Goal: Task Accomplishment & Management: Complete application form

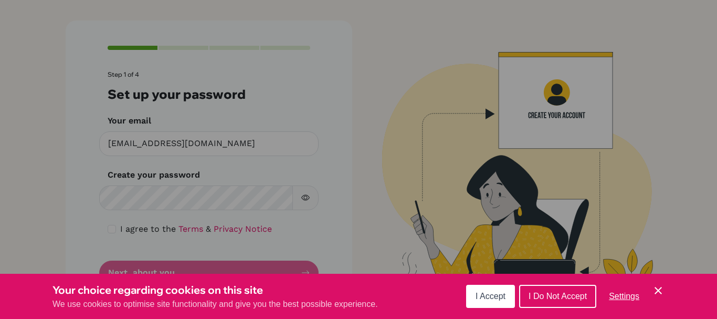
click at [302, 196] on div "Cookie Preferences" at bounding box center [358, 159] width 717 height 319
click at [508, 292] on button "I Accept" at bounding box center [490, 296] width 49 height 23
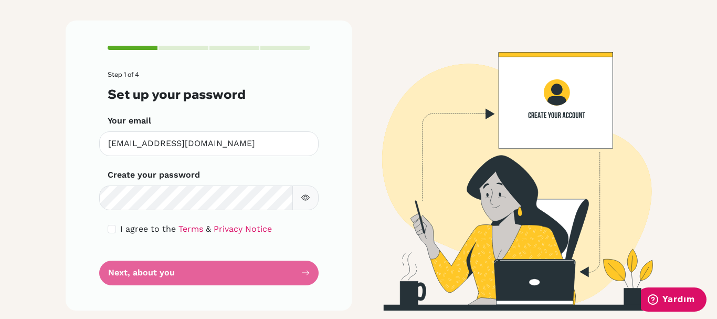
click at [303, 193] on icon "button" at bounding box center [305, 197] width 8 height 8
click at [190, 267] on form "Step 1 of 4 Set up your password Your email [EMAIL_ADDRESS][DOMAIN_NAME] Invali…" at bounding box center [209, 178] width 203 height 214
click at [181, 270] on form "Step 1 of 4 Set up your password Your email [EMAIL_ADDRESS][DOMAIN_NAME] Invali…" at bounding box center [209, 178] width 203 height 214
click at [298, 270] on form "Step 1 of 4 Set up your password Your email [EMAIL_ADDRESS][DOMAIN_NAME] Invali…" at bounding box center [209, 178] width 203 height 214
click at [218, 276] on form "Step 1 of 4 Set up your password Your email [EMAIL_ADDRESS][DOMAIN_NAME] Invali…" at bounding box center [209, 178] width 203 height 214
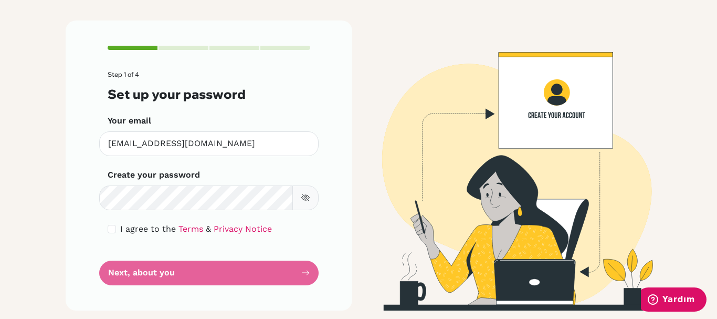
click at [301, 272] on form "Step 1 of 4 Set up your password Your email [EMAIL_ADDRESS][DOMAIN_NAME] Invali…" at bounding box center [209, 178] width 203 height 214
drag, startPoint x: 214, startPoint y: 268, endPoint x: 203, endPoint y: 267, distance: 10.6
click at [211, 267] on form "Step 1 of 4 Set up your password Your email [EMAIL_ADDRESS][DOMAIN_NAME] Invali…" at bounding box center [209, 178] width 203 height 214
click at [185, 267] on form "Step 1 of 4 Set up your password Your email [EMAIL_ADDRESS][DOMAIN_NAME] Invali…" at bounding box center [209, 178] width 203 height 214
click at [160, 273] on form "Step 1 of 4 Set up your password Your email [EMAIL_ADDRESS][DOMAIN_NAME] Invali…" at bounding box center [209, 178] width 203 height 214
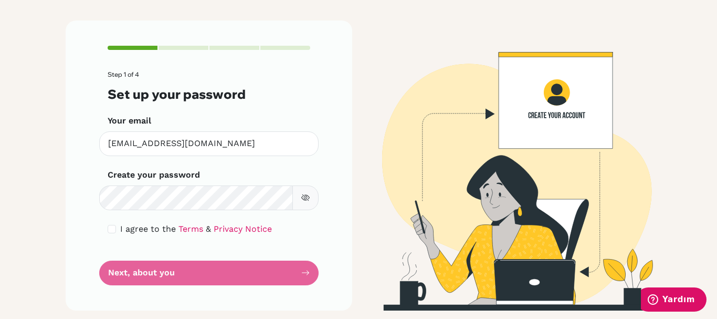
click at [158, 267] on form "Step 1 of 4 Set up your password Your email [EMAIL_ADDRESS][DOMAIN_NAME] Invali…" at bounding box center [209, 178] width 203 height 214
click at [301, 195] on icon "button" at bounding box center [305, 197] width 8 height 8
click at [206, 261] on form "Step 1 of 4 Set up your password Your email [EMAIL_ADDRESS][DOMAIN_NAME] Invali…" at bounding box center [209, 178] width 203 height 214
drag, startPoint x: 196, startPoint y: 268, endPoint x: 144, endPoint y: 276, distance: 52.6
click at [195, 268] on form "Step 1 of 4 Set up your password Your email [EMAIL_ADDRESS][DOMAIN_NAME] Invali…" at bounding box center [209, 178] width 203 height 214
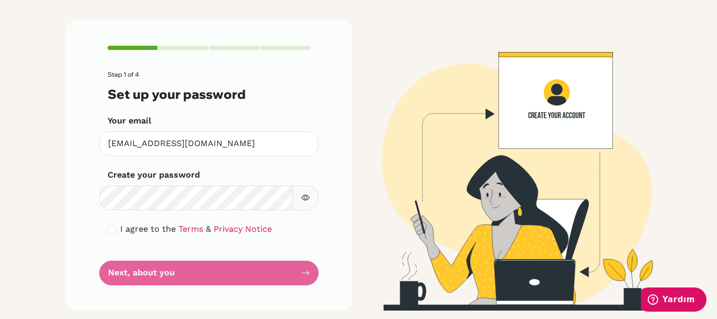
click at [144, 276] on form "Step 1 of 4 Set up your password Your email [EMAIL_ADDRESS][DOMAIN_NAME] Invali…" at bounding box center [209, 178] width 203 height 214
drag, startPoint x: 147, startPoint y: 270, endPoint x: 168, endPoint y: 274, distance: 20.7
click at [154, 272] on form "Step 1 of 4 Set up your password Your email [EMAIL_ADDRESS][DOMAIN_NAME] Invali…" at bounding box center [209, 178] width 203 height 214
click at [301, 274] on form "Step 1 of 4 Set up your password Your email [EMAIL_ADDRESS][DOMAIN_NAME] Invali…" at bounding box center [209, 178] width 203 height 214
